Goal: Download file/media

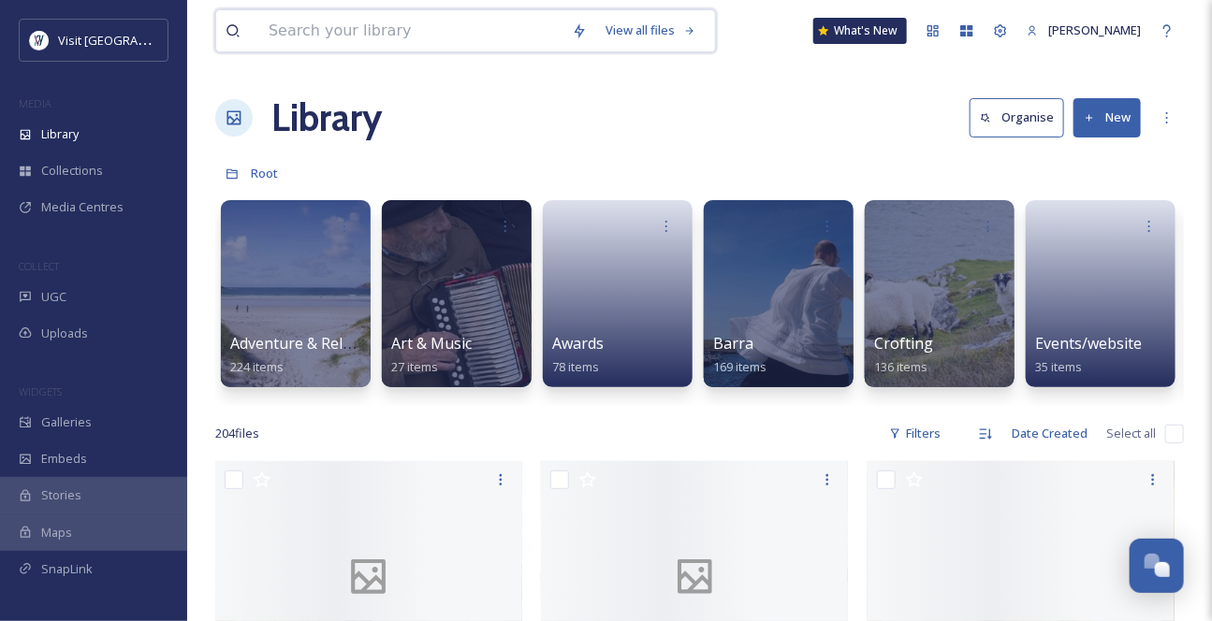
click at [284, 37] on input at bounding box center [410, 30] width 303 height 41
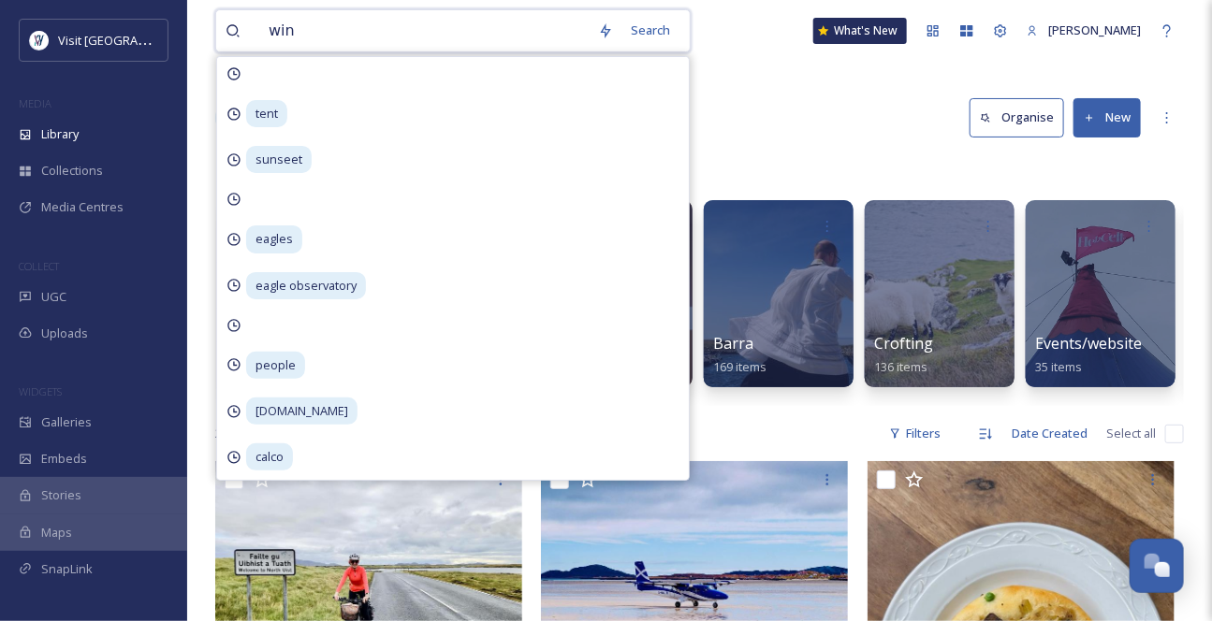
type input "wind"
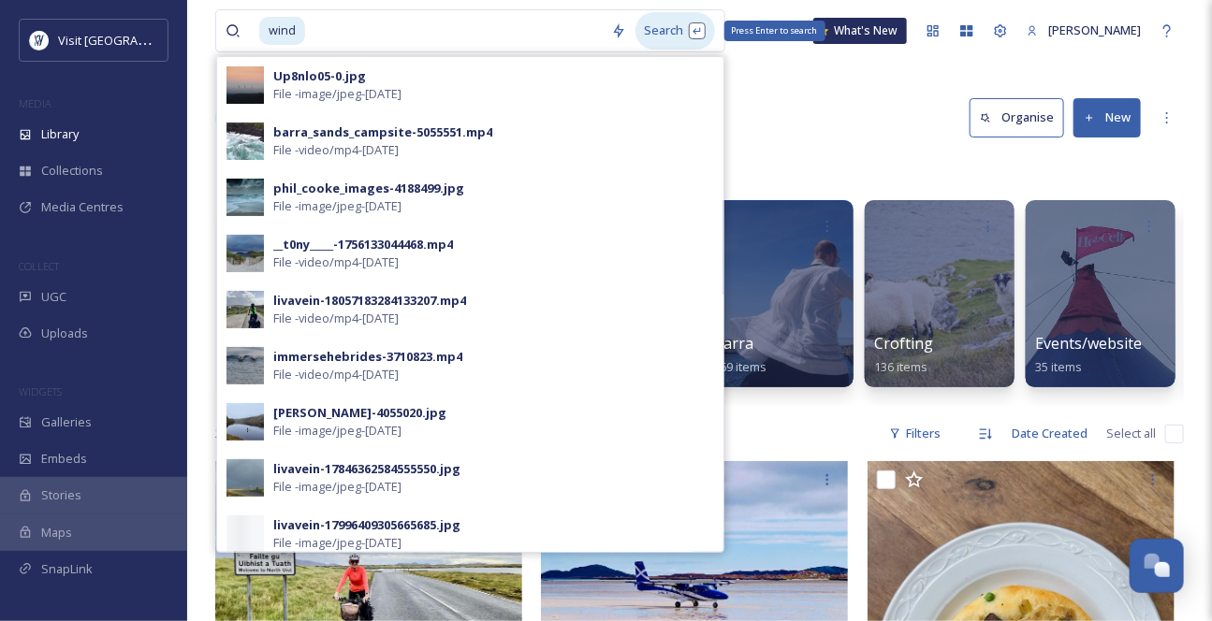
click at [669, 29] on div "Search Press Enter to search" at bounding box center [675, 30] width 80 height 36
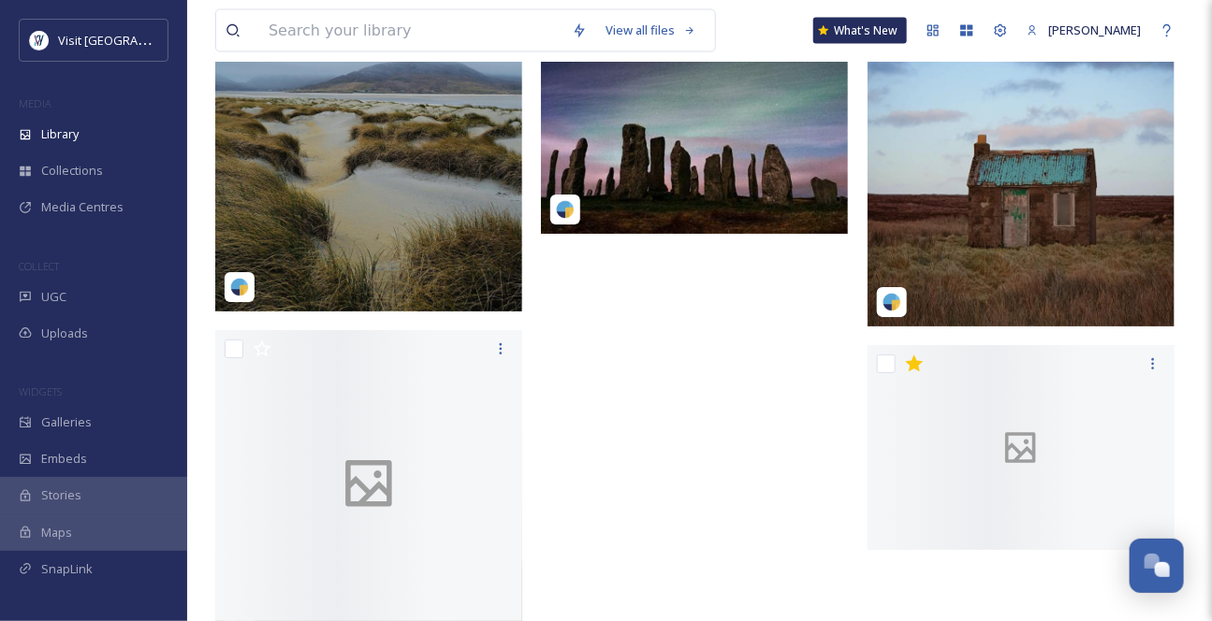
scroll to position [3985, 0]
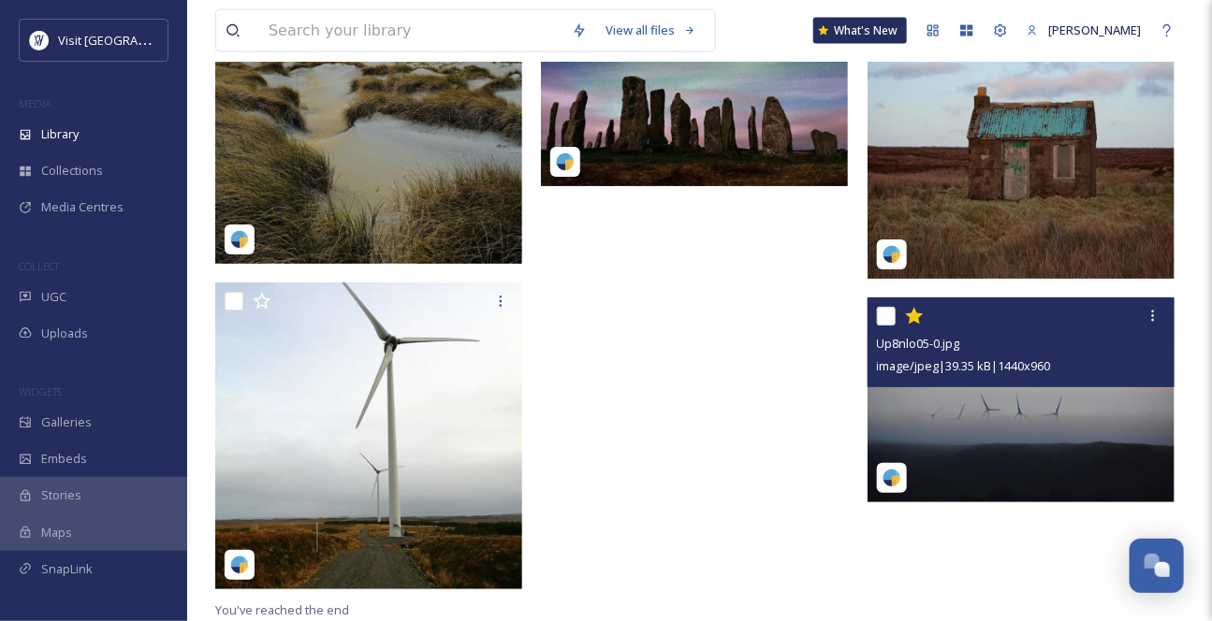
click at [1014, 423] on img at bounding box center [1020, 400] width 307 height 205
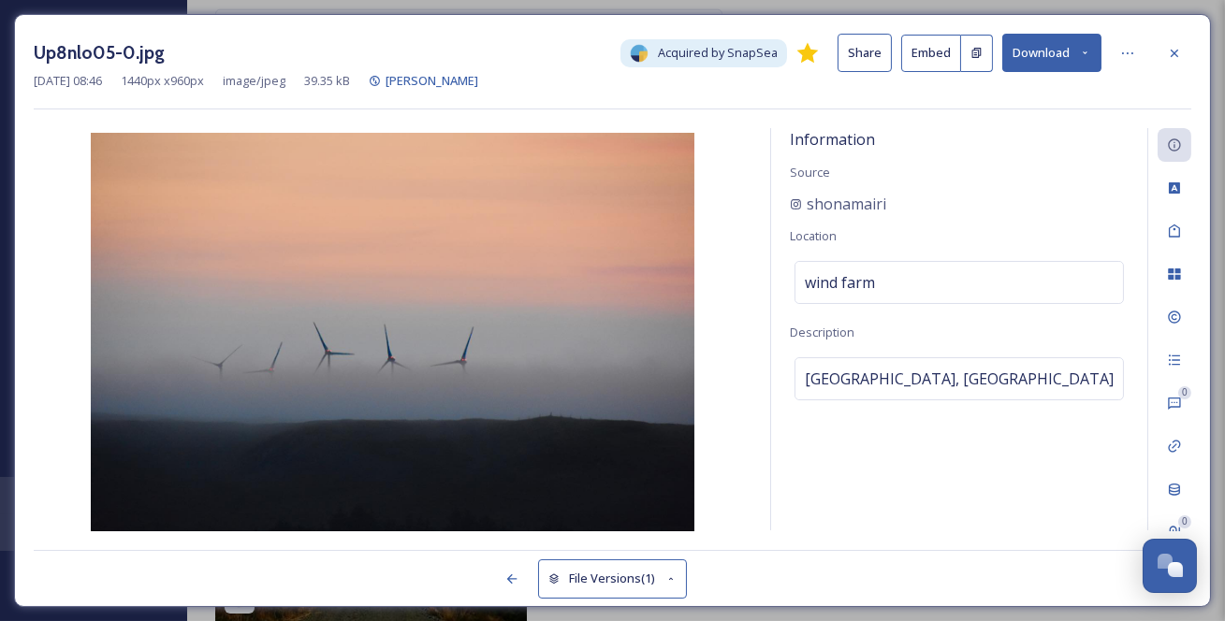
click at [1096, 48] on button "Download" at bounding box center [1051, 53] width 99 height 38
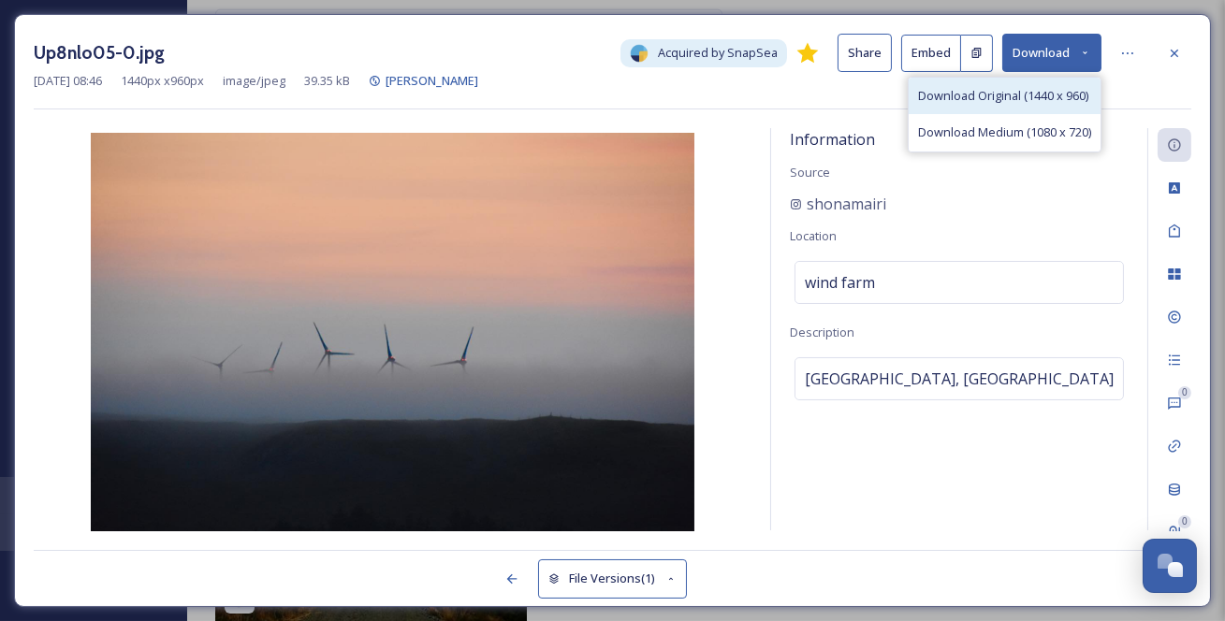
click at [1067, 105] on span "Download Original (1440 x 960)" at bounding box center [1003, 96] width 170 height 18
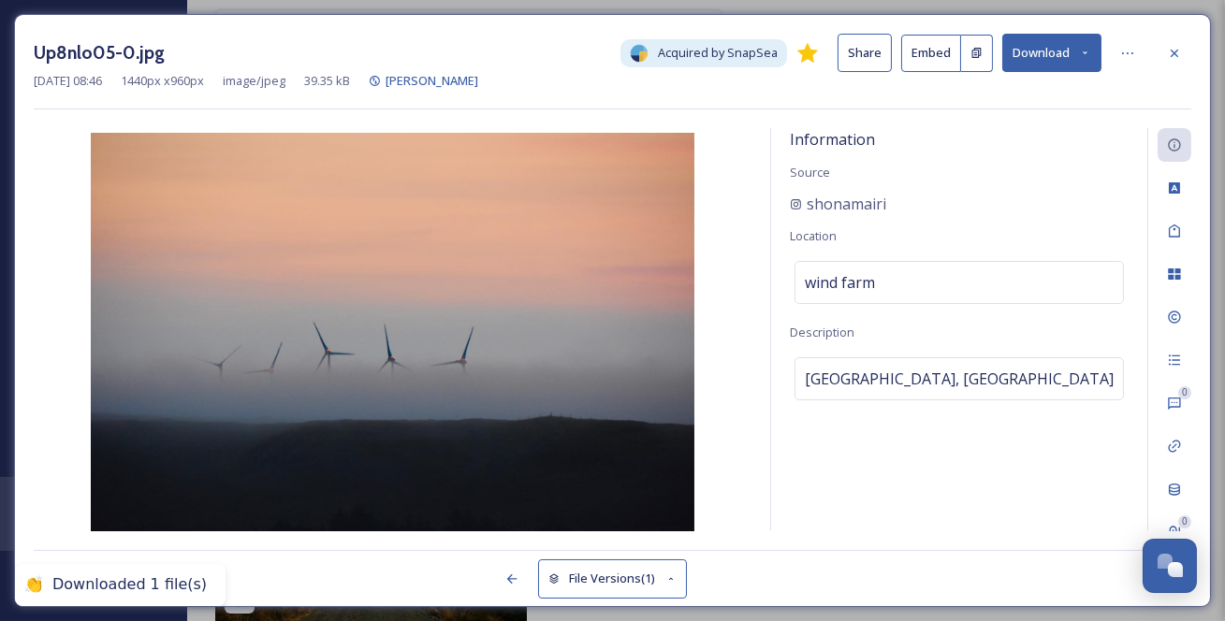
click at [1177, 53] on icon at bounding box center [1174, 53] width 15 height 15
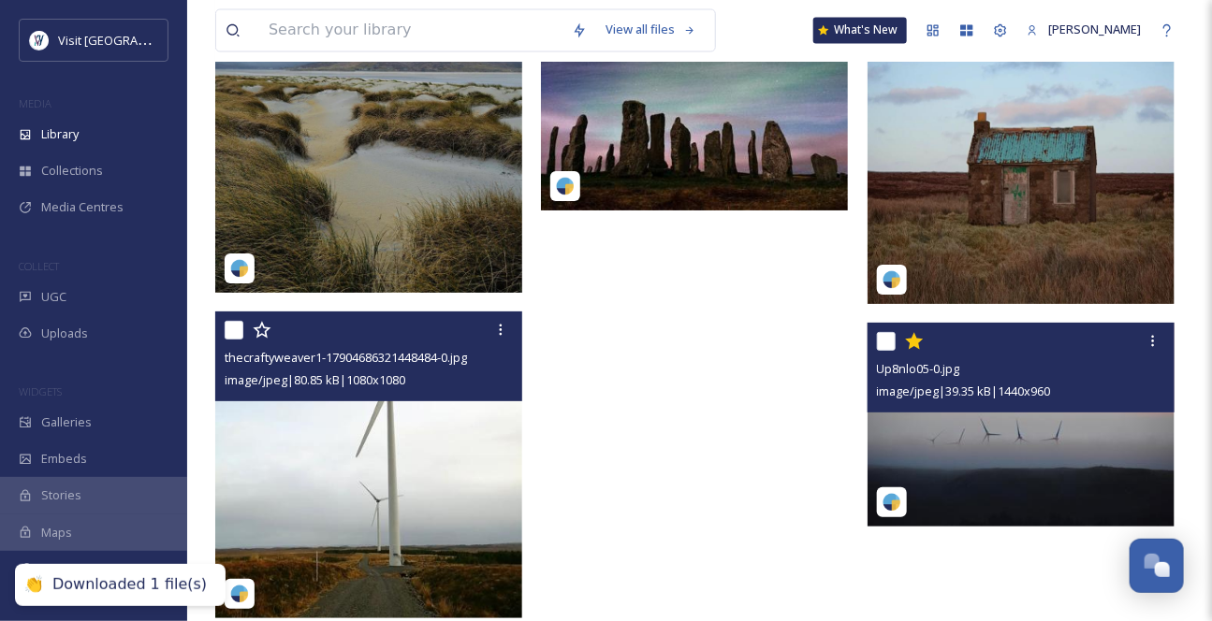
click at [440, 453] on img at bounding box center [368, 465] width 307 height 307
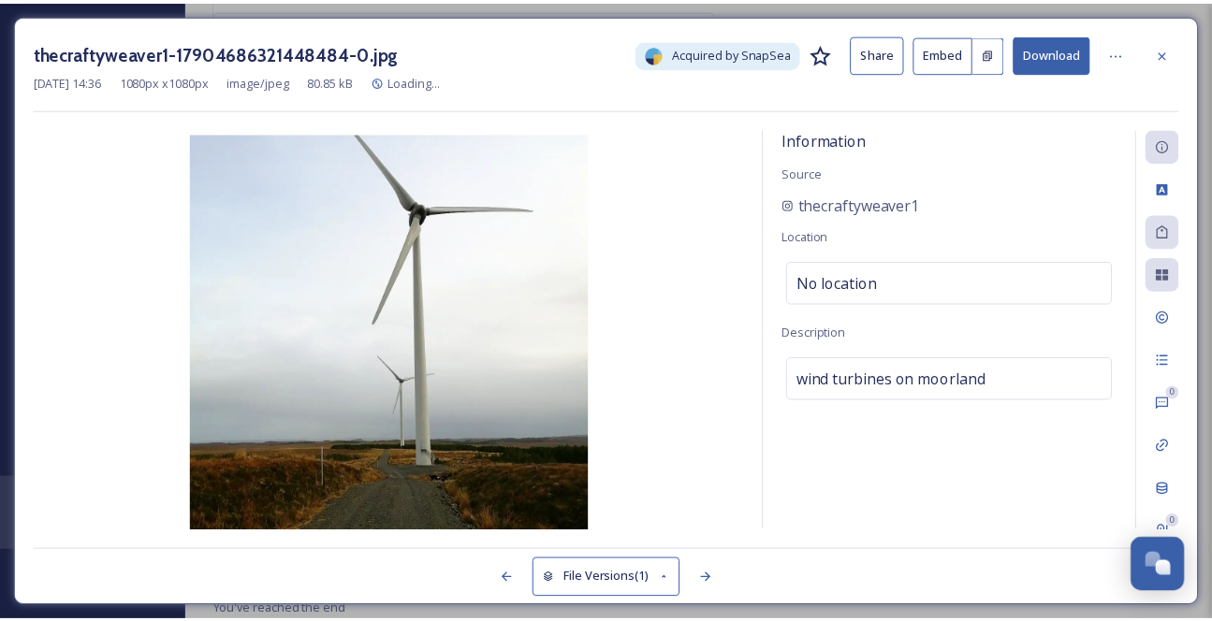
scroll to position [3959, 0]
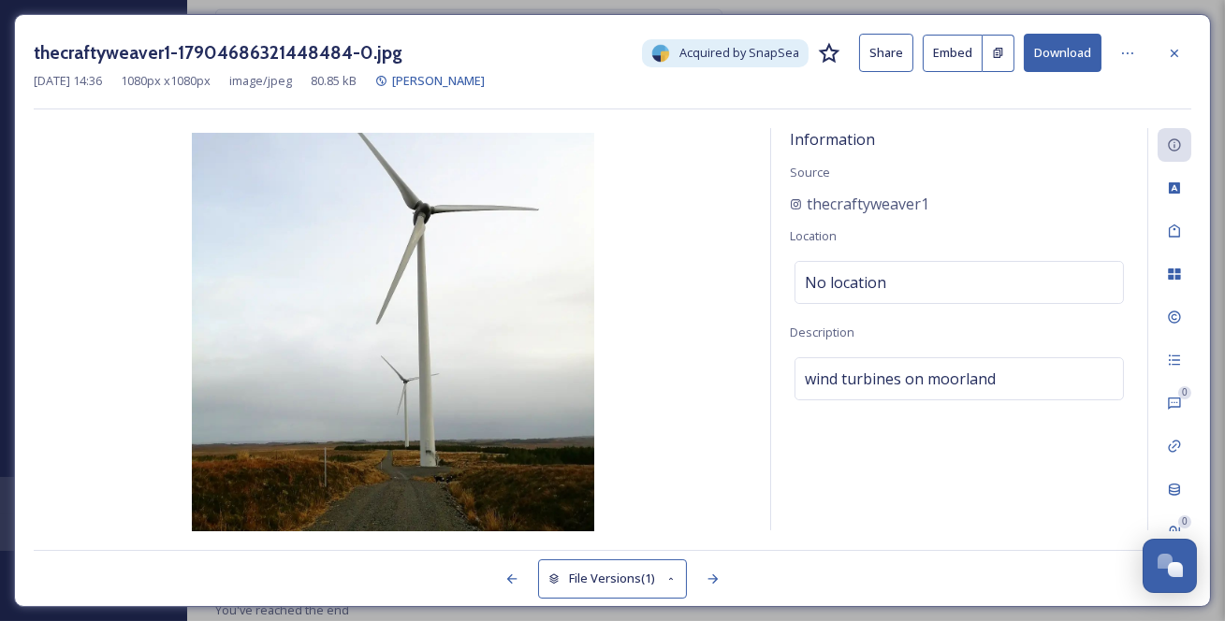
click at [1072, 59] on button "Download" at bounding box center [1062, 53] width 78 height 38
click at [1171, 48] on icon at bounding box center [1174, 53] width 15 height 15
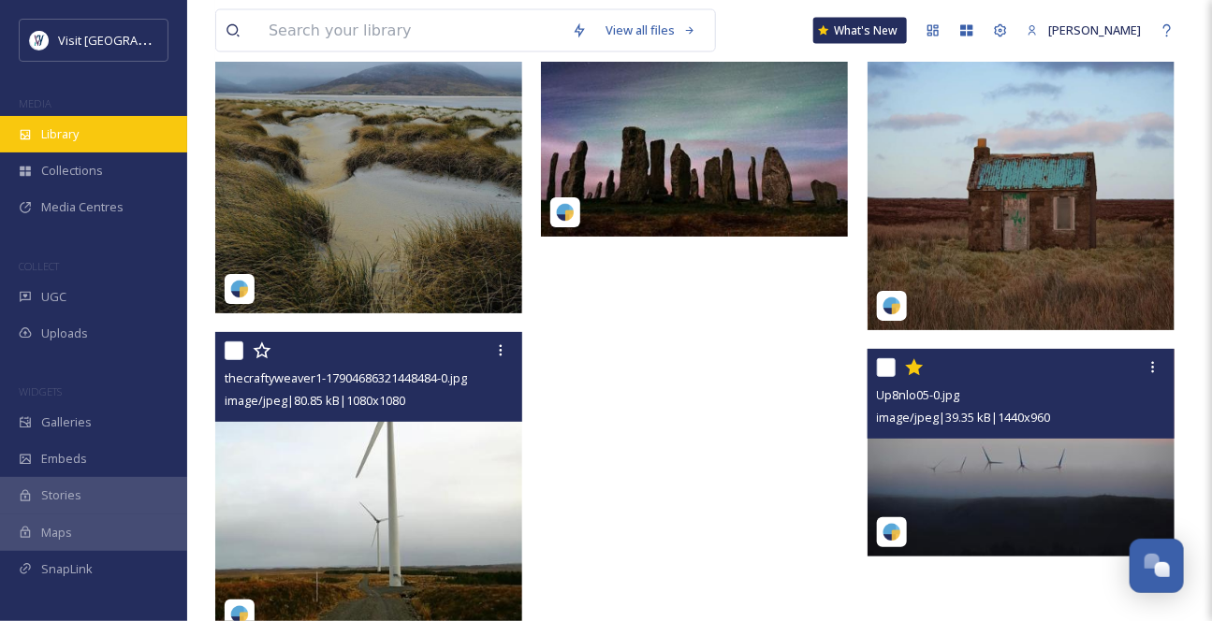
click at [73, 143] on span "Library" at bounding box center [59, 134] width 37 height 18
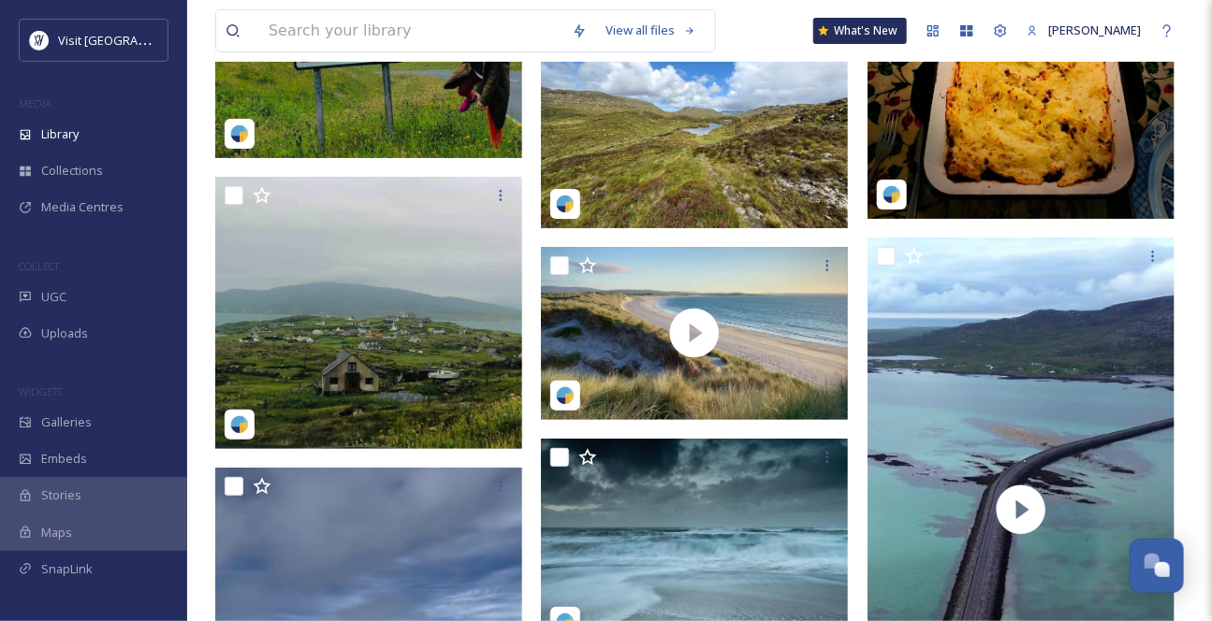
scroll to position [21441, 0]
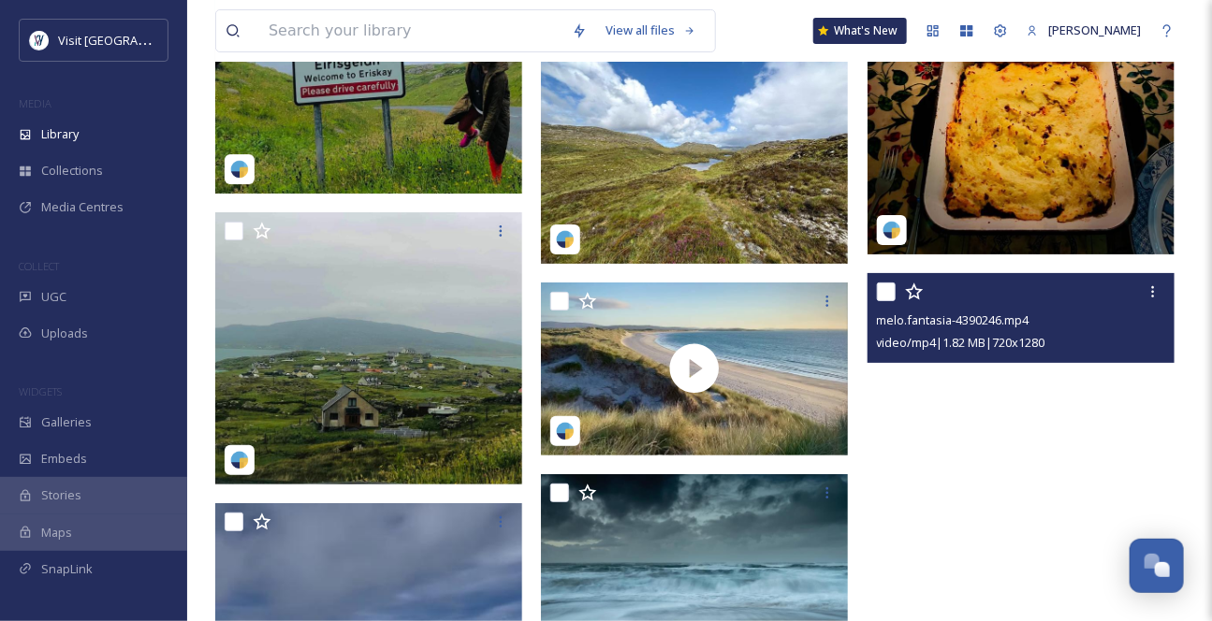
click at [1043, 545] on video "melo.fantasia-4390246.mp4" at bounding box center [1020, 545] width 307 height 545
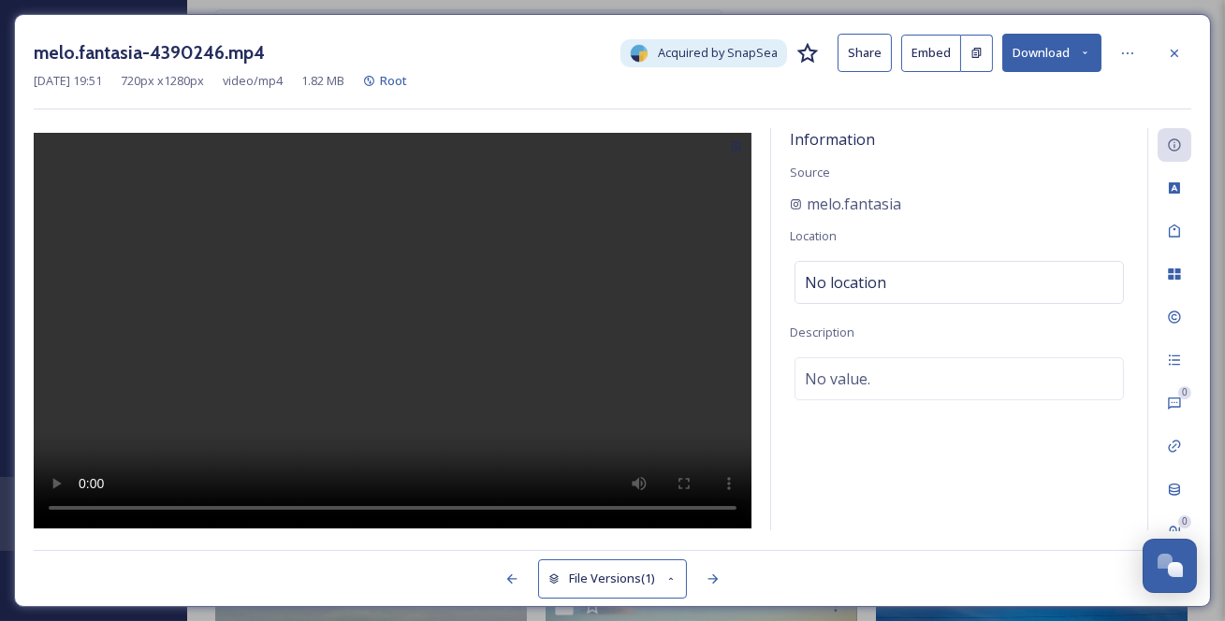
click at [1181, 59] on icon at bounding box center [1174, 53] width 15 height 15
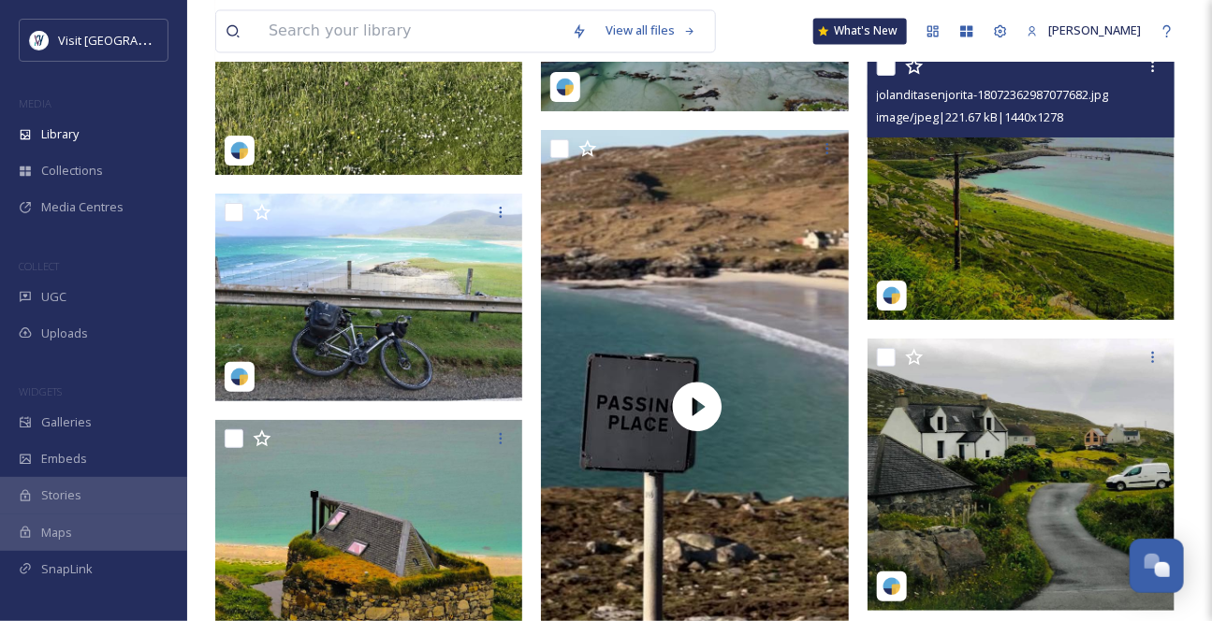
scroll to position [19995, 0]
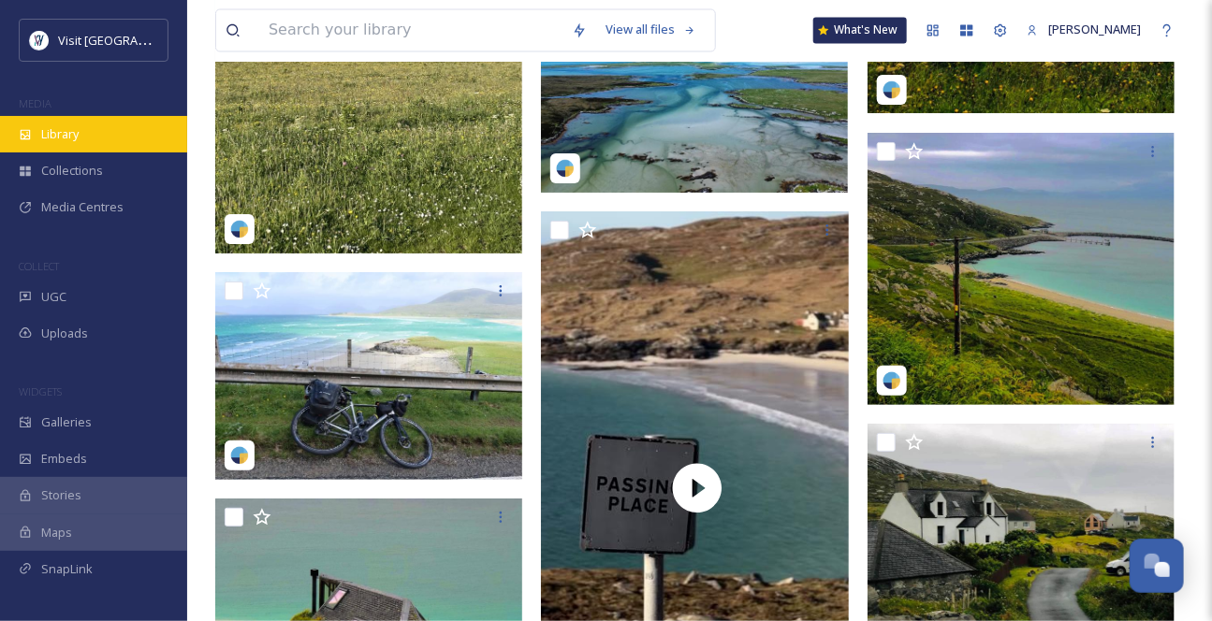
click at [101, 147] on div "Library" at bounding box center [93, 134] width 187 height 36
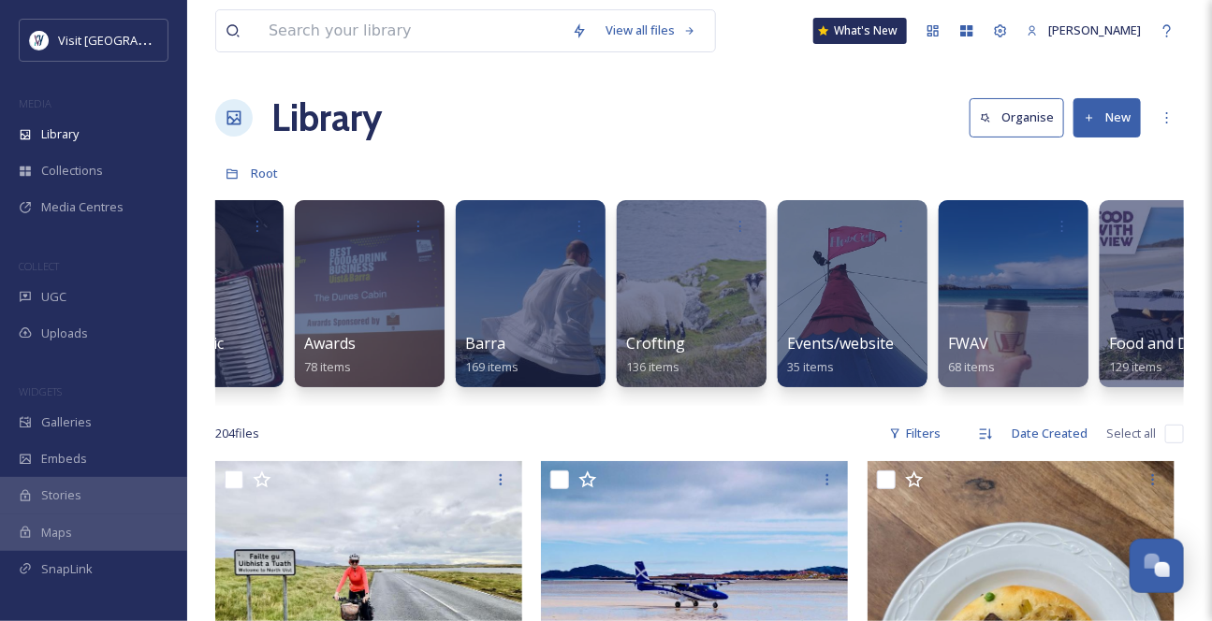
scroll to position [0, 250]
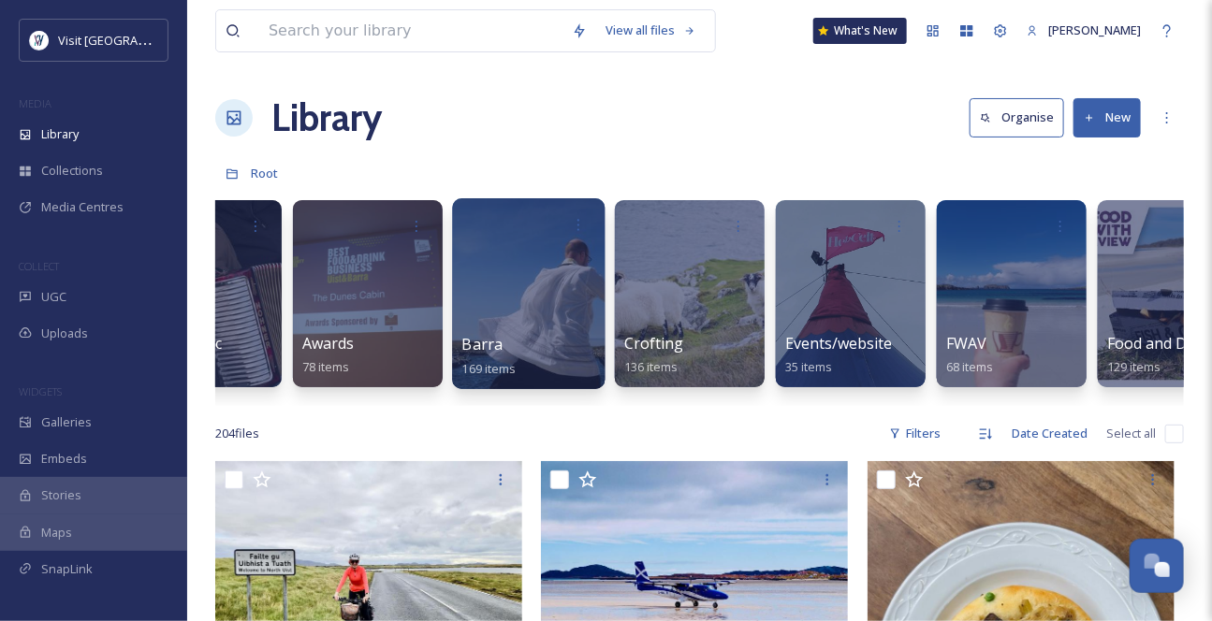
click at [531, 347] on div "Barra 169 items" at bounding box center [529, 356] width 134 height 47
click at [530, 292] on div at bounding box center [528, 293] width 152 height 191
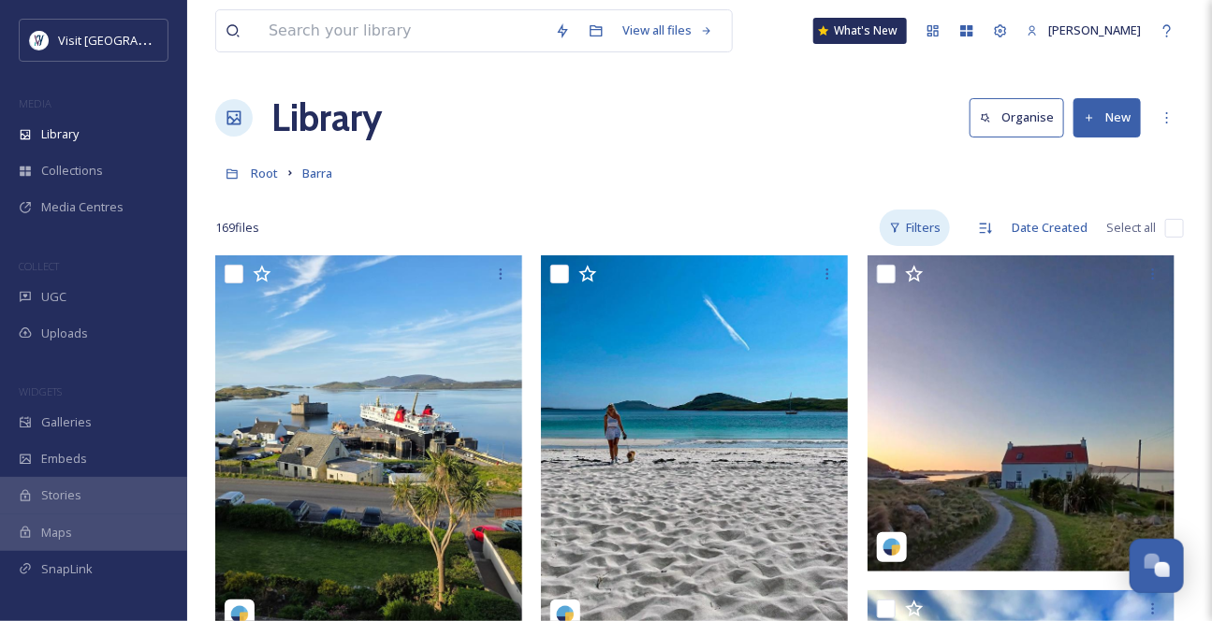
click at [903, 246] on div "Filters" at bounding box center [914, 228] width 70 height 36
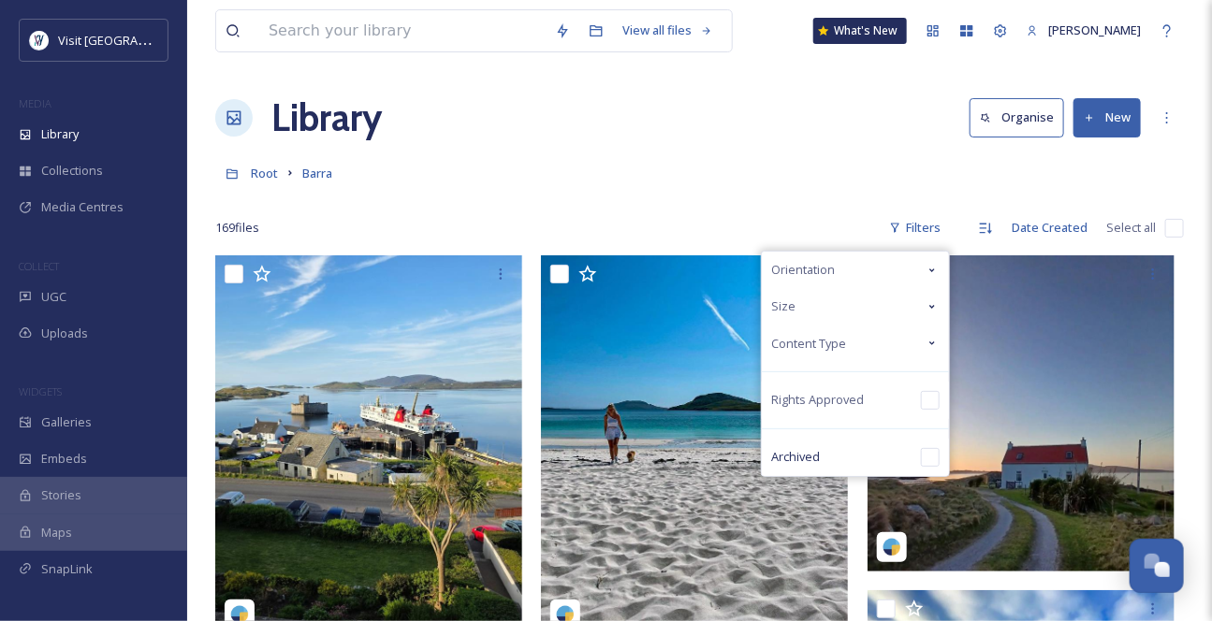
click at [924, 351] on icon at bounding box center [931, 343] width 15 height 15
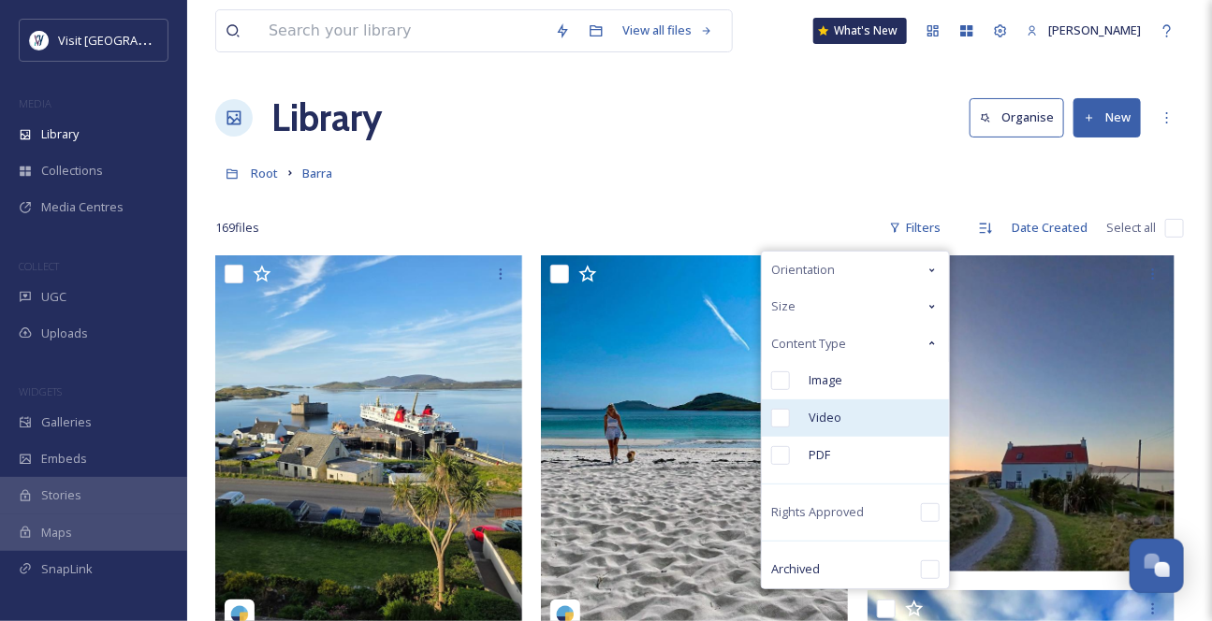
click at [771, 428] on input "checkbox" at bounding box center [780, 418] width 19 height 19
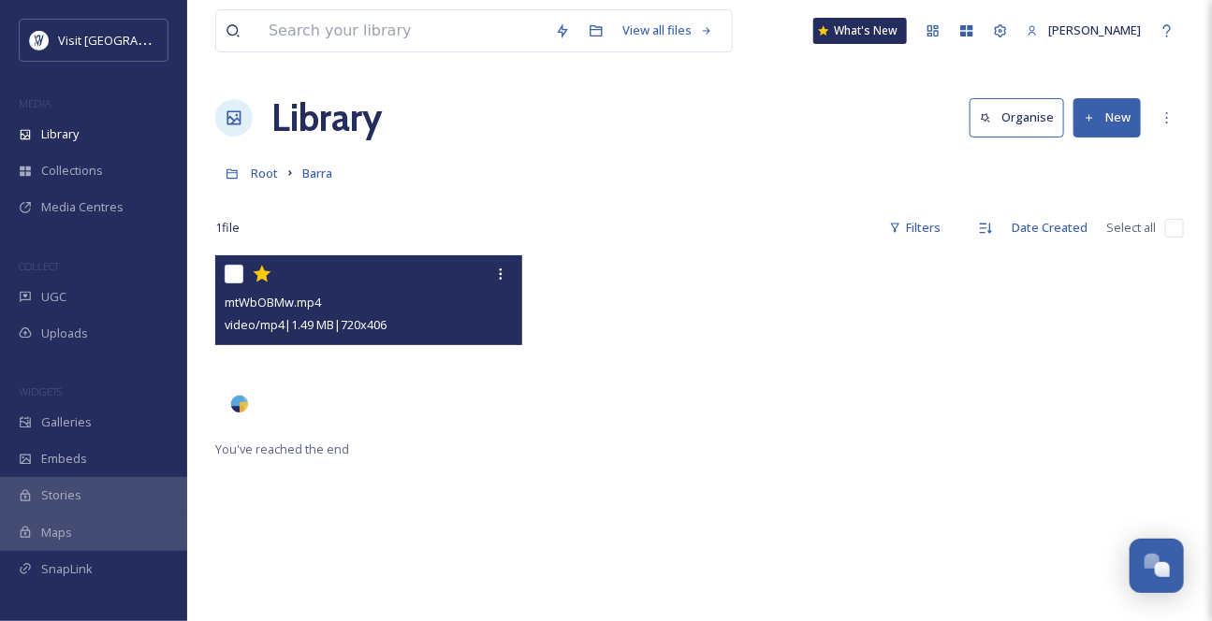
click at [388, 414] on video "mtWbOBMw.mp4" at bounding box center [368, 341] width 307 height 173
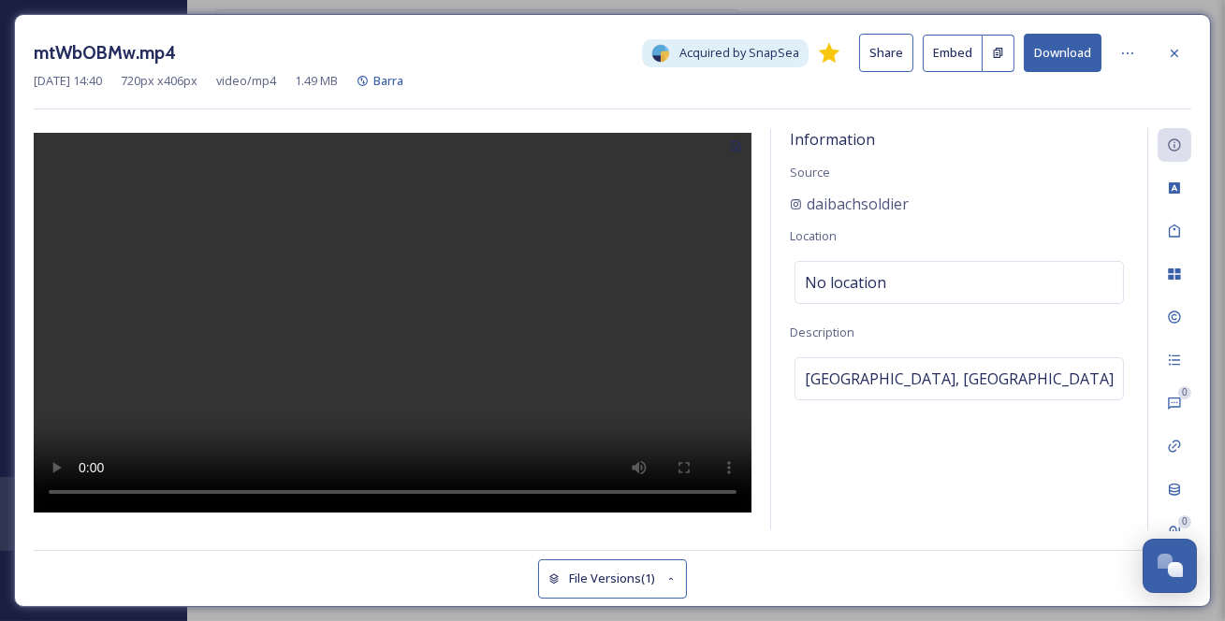
click at [1082, 55] on button "Download" at bounding box center [1062, 53] width 78 height 38
click at [736, 152] on icon at bounding box center [736, 146] width 12 height 12
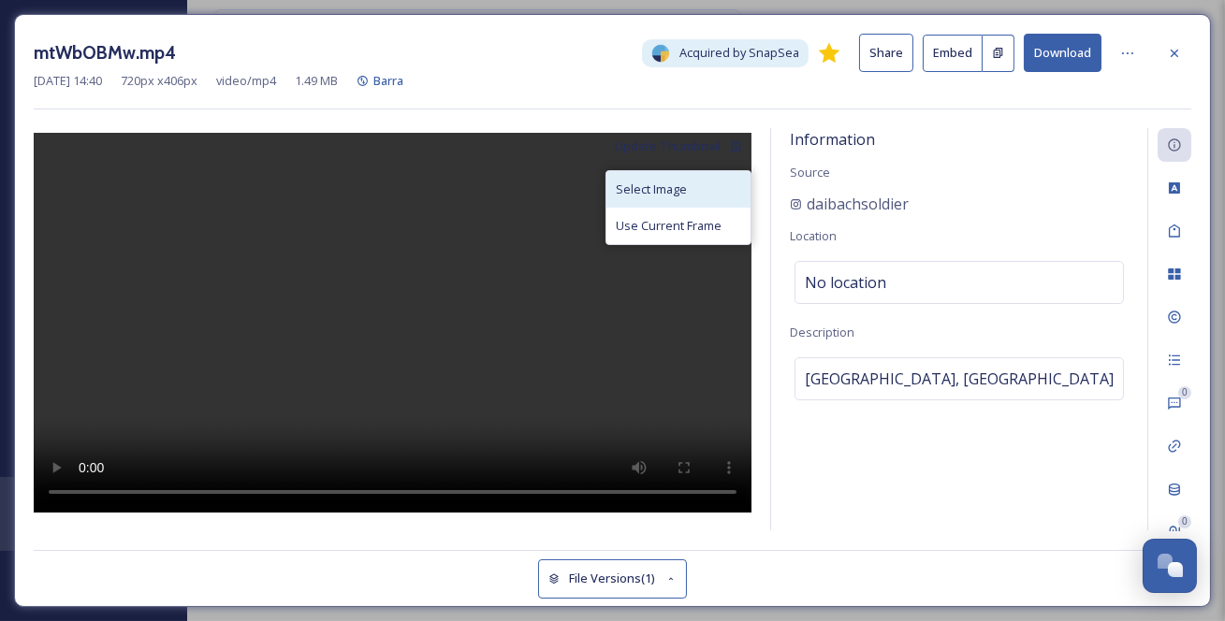
click at [678, 201] on div "Select Image" at bounding box center [678, 189] width 144 height 36
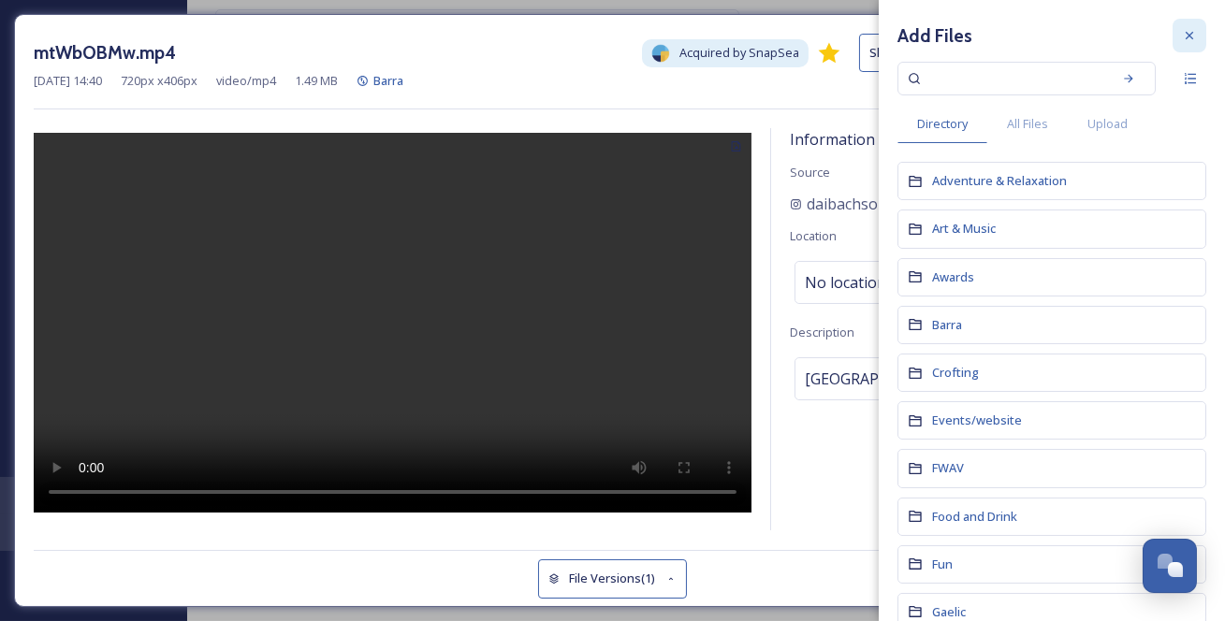
click at [1182, 37] on icon at bounding box center [1189, 35] width 15 height 15
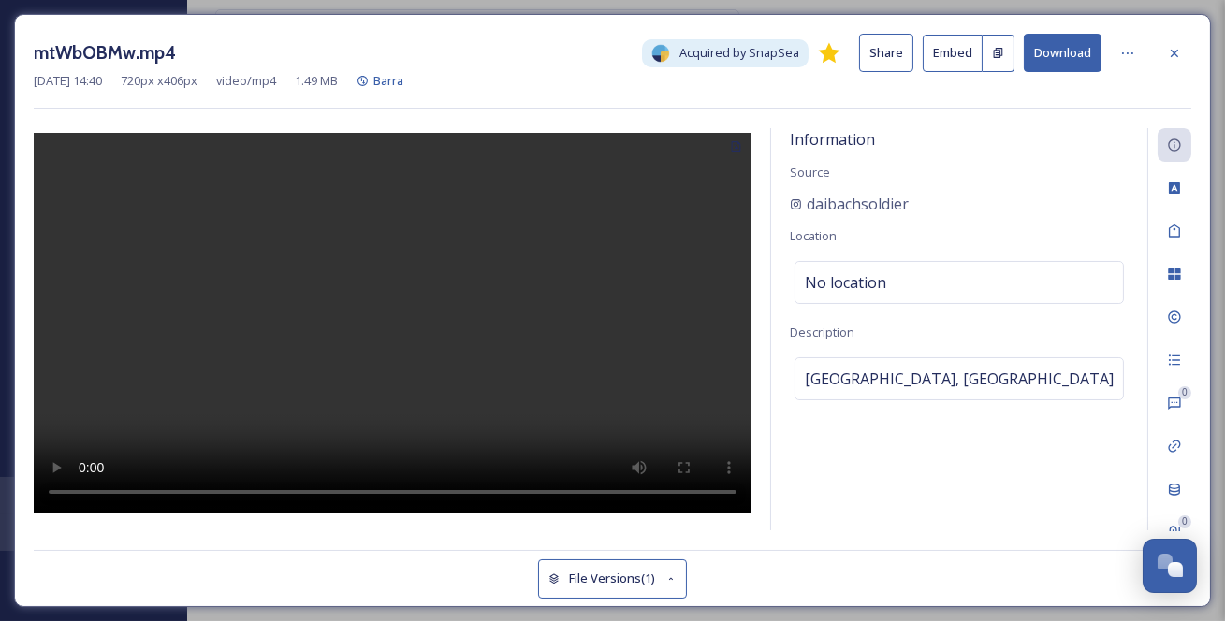
click at [734, 152] on icon at bounding box center [736, 146] width 9 height 10
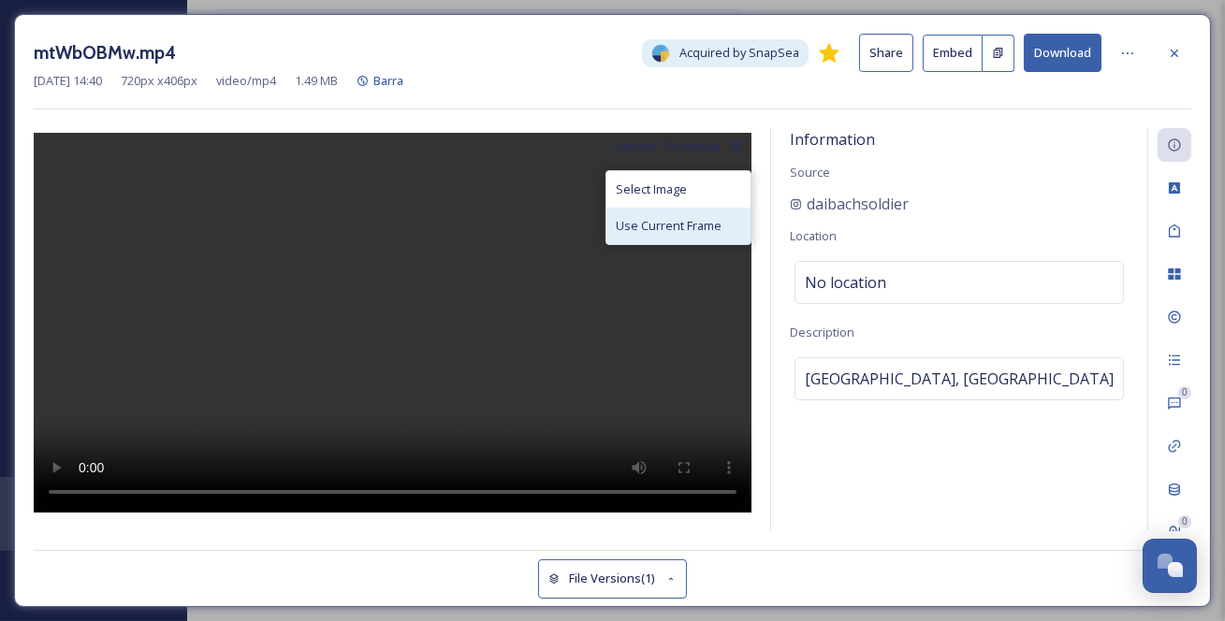
click at [691, 235] on span "Use Current Frame" at bounding box center [669, 226] width 106 height 18
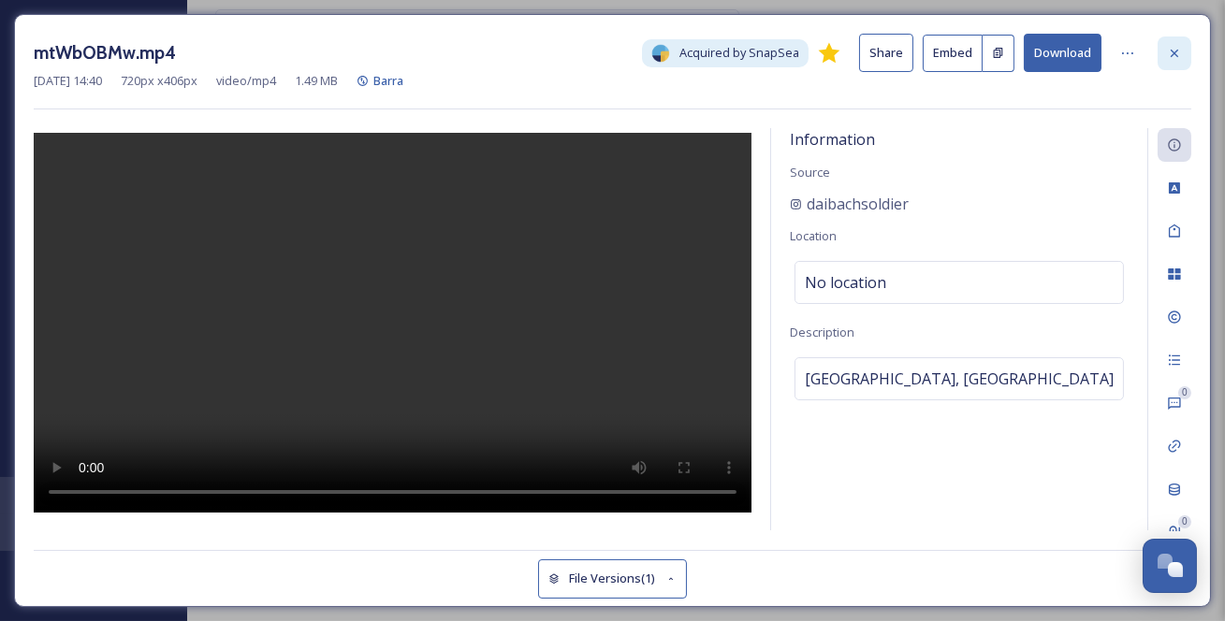
click at [1176, 56] on icon at bounding box center [1173, 52] width 7 height 7
